Goal: Information Seeking & Learning: Learn about a topic

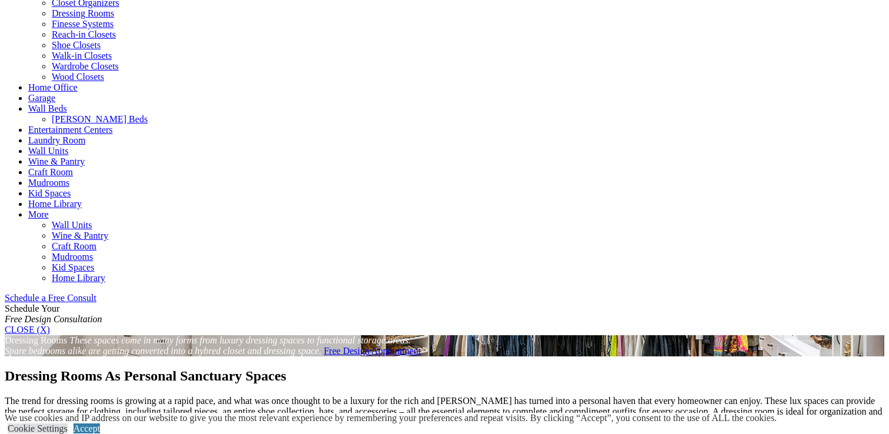
scroll to position [336, 0]
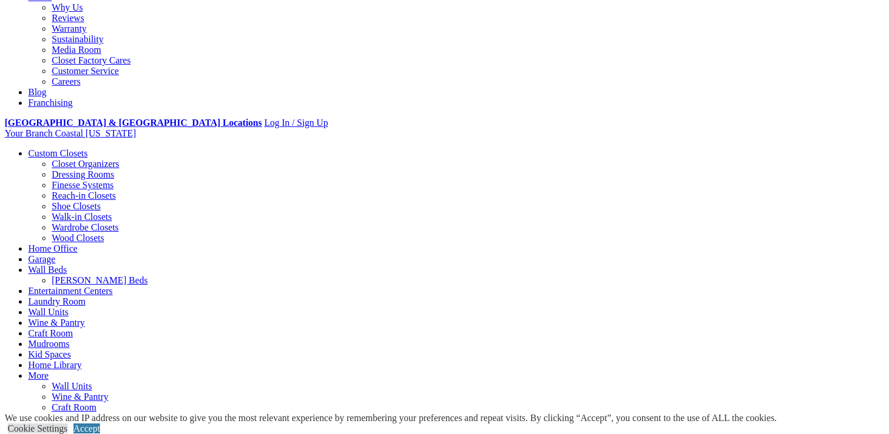
click at [68, 212] on link "Walk-in Closets" at bounding box center [82, 217] width 60 height 10
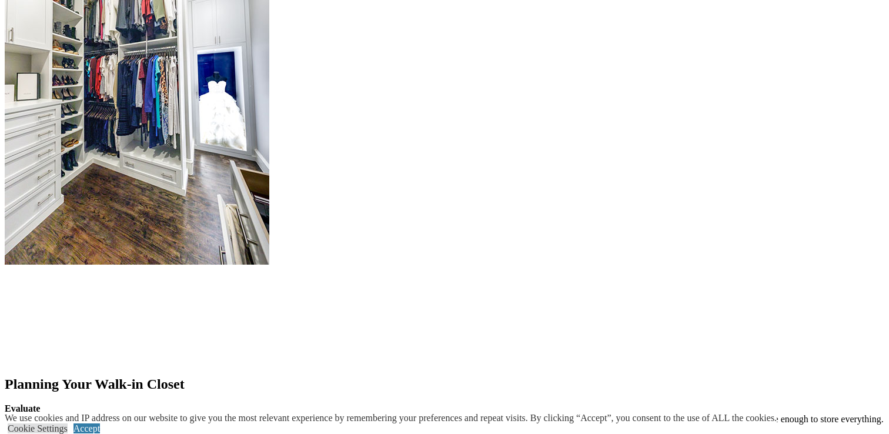
scroll to position [1470, 0]
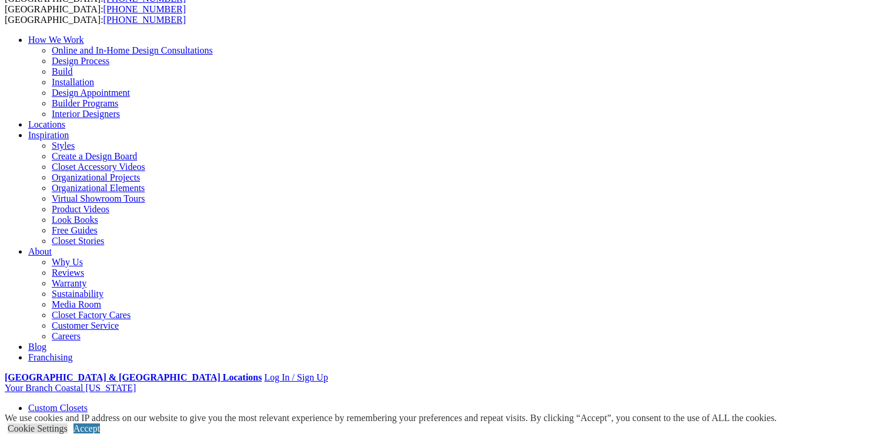
scroll to position [0, 0]
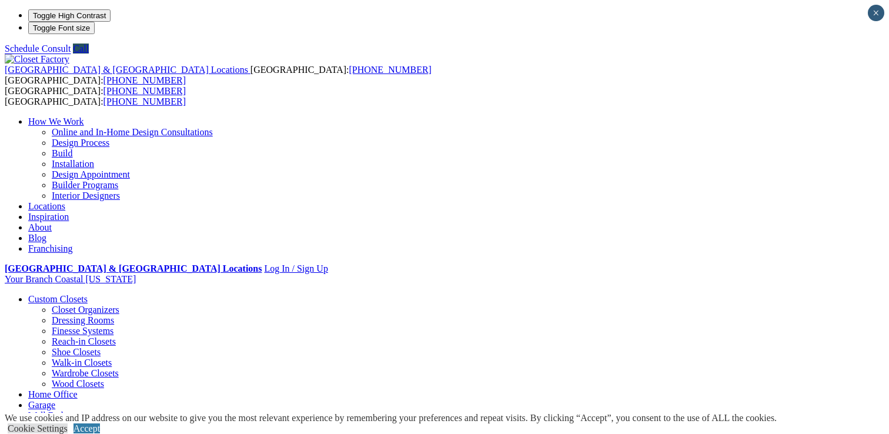
click at [109, 138] on link "Design Process" at bounding box center [81, 143] width 58 height 10
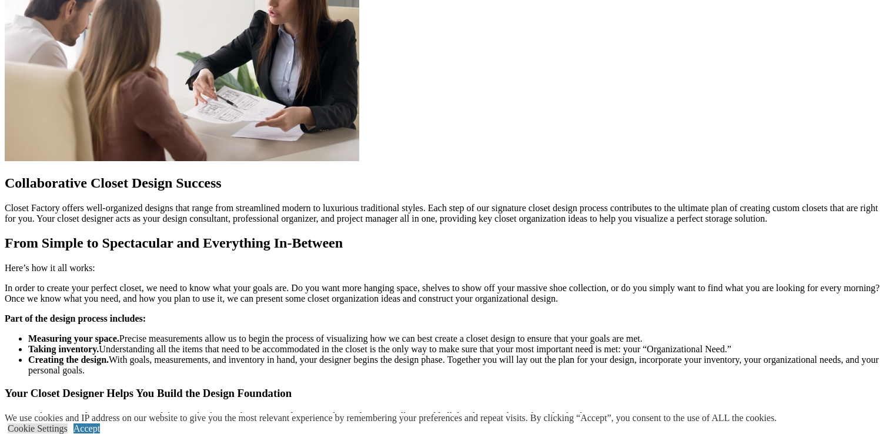
scroll to position [1115, 0]
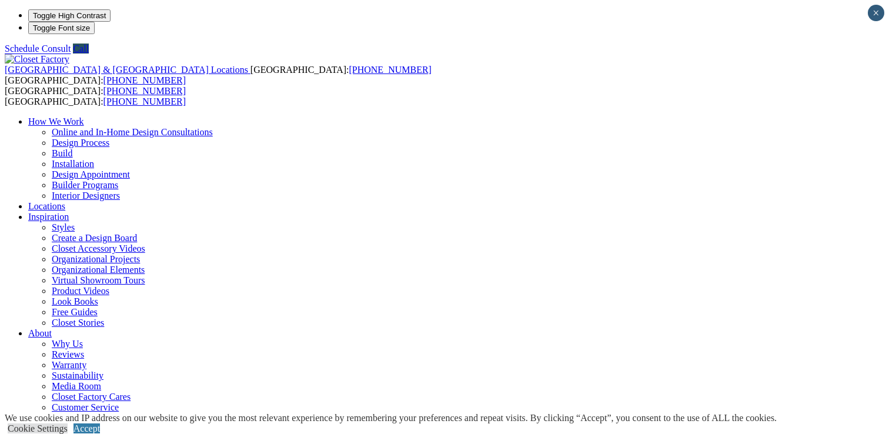
click at [98, 296] on link "Look Books" at bounding box center [75, 301] width 46 height 10
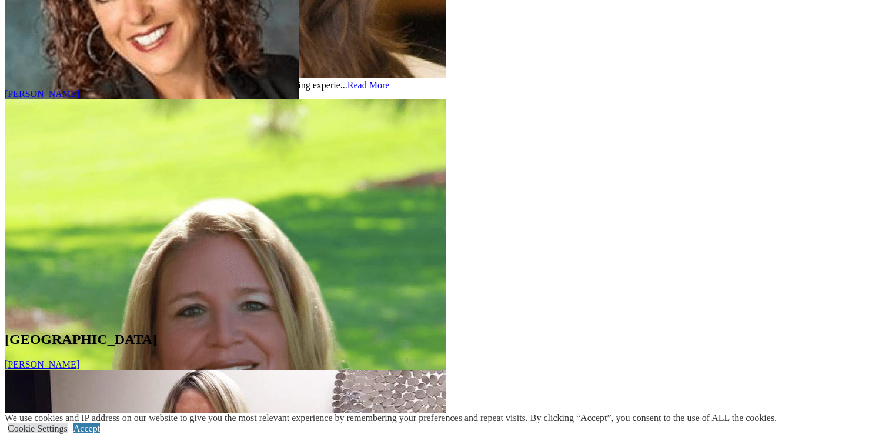
scroll to position [6093, 0]
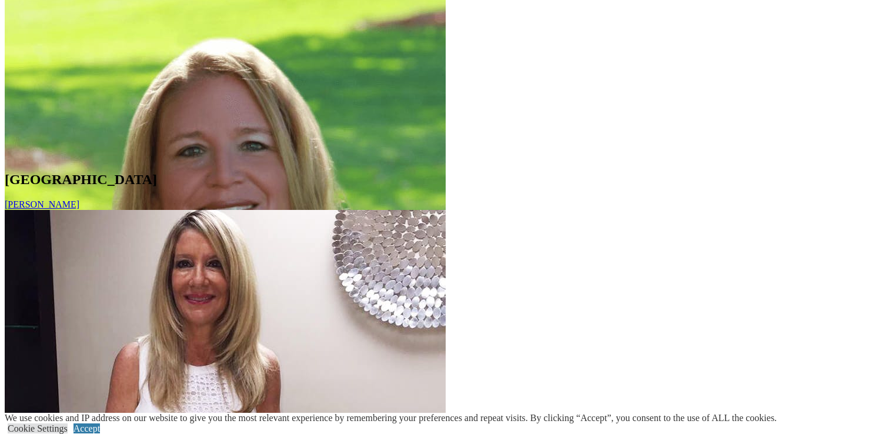
scroll to position [6390, 0]
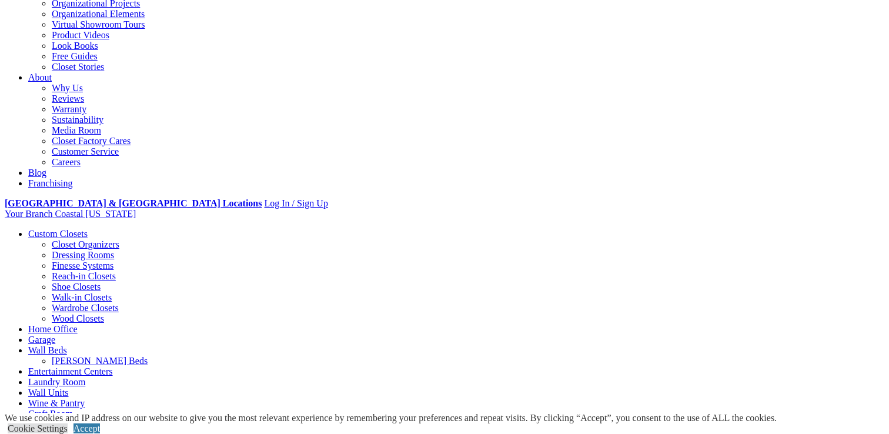
scroll to position [251, 0]
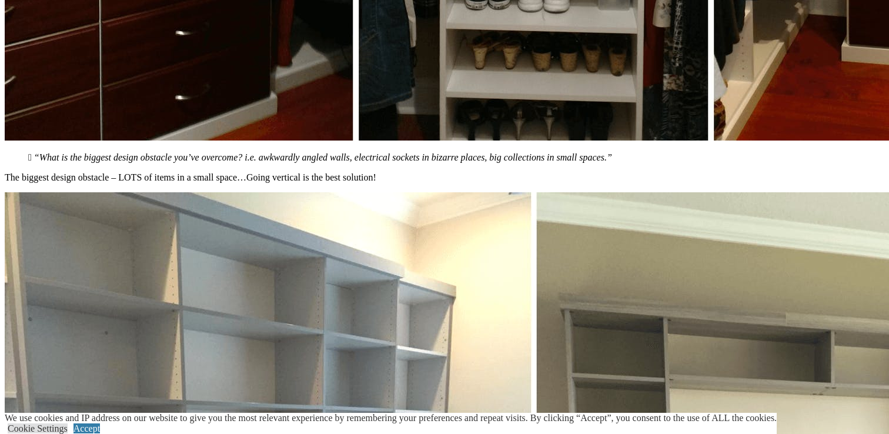
scroll to position [5342, 0]
